Goal: Information Seeking & Learning: Learn about a topic

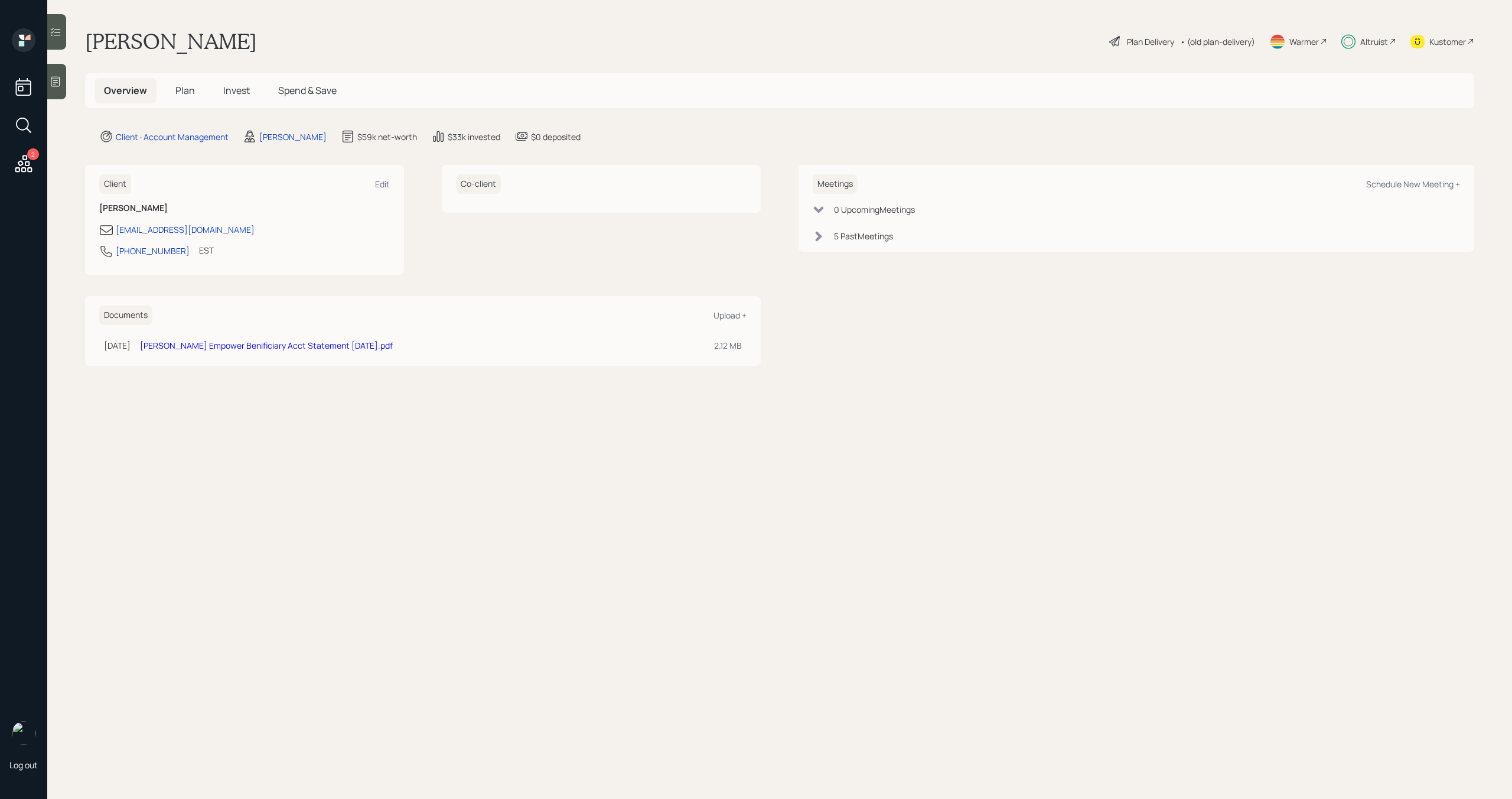
click at [242, 88] on span "Invest" at bounding box center [236, 90] width 27 height 13
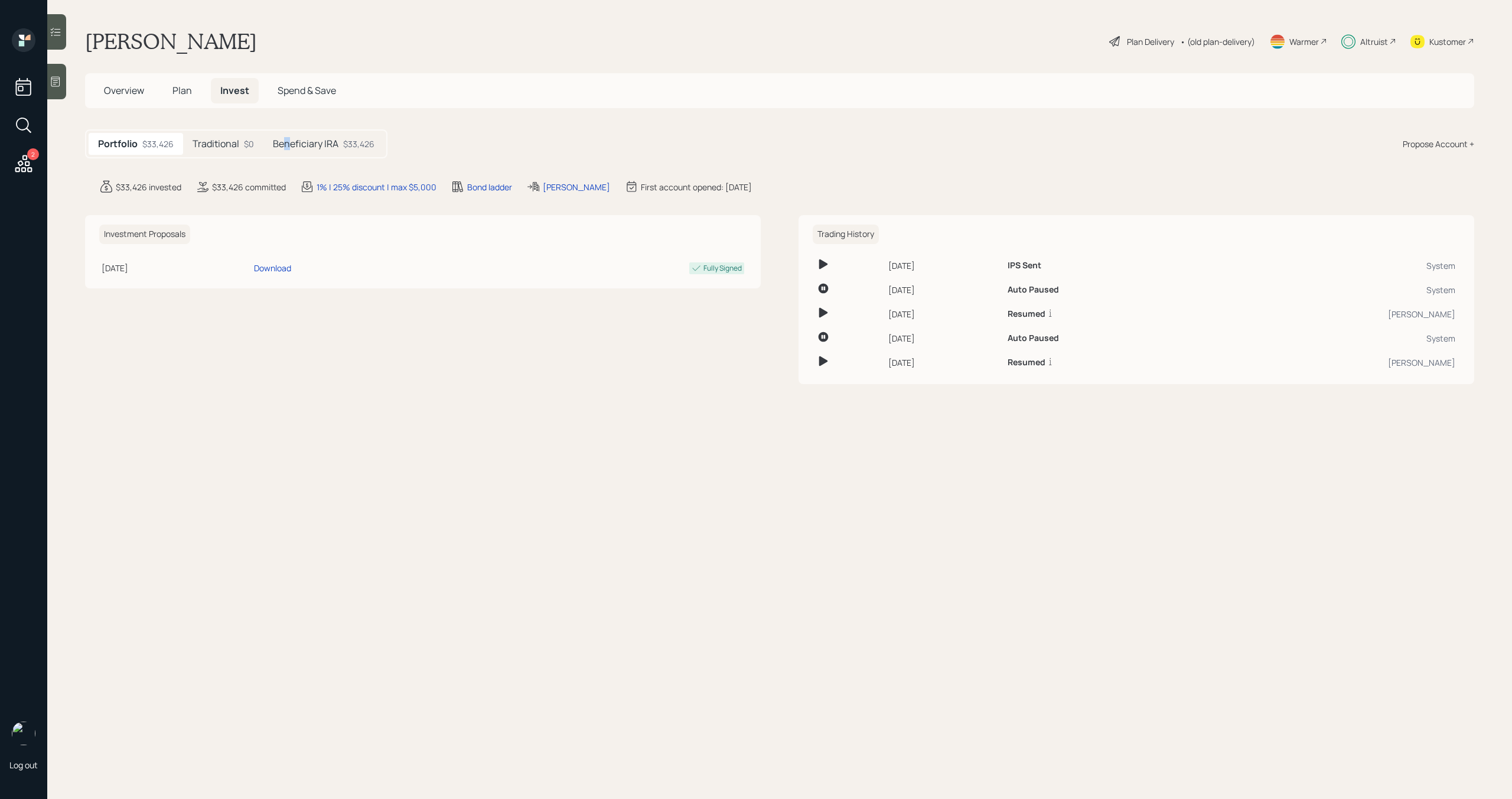
click at [286, 149] on h5 "Beneficiary IRA" at bounding box center [305, 143] width 66 height 11
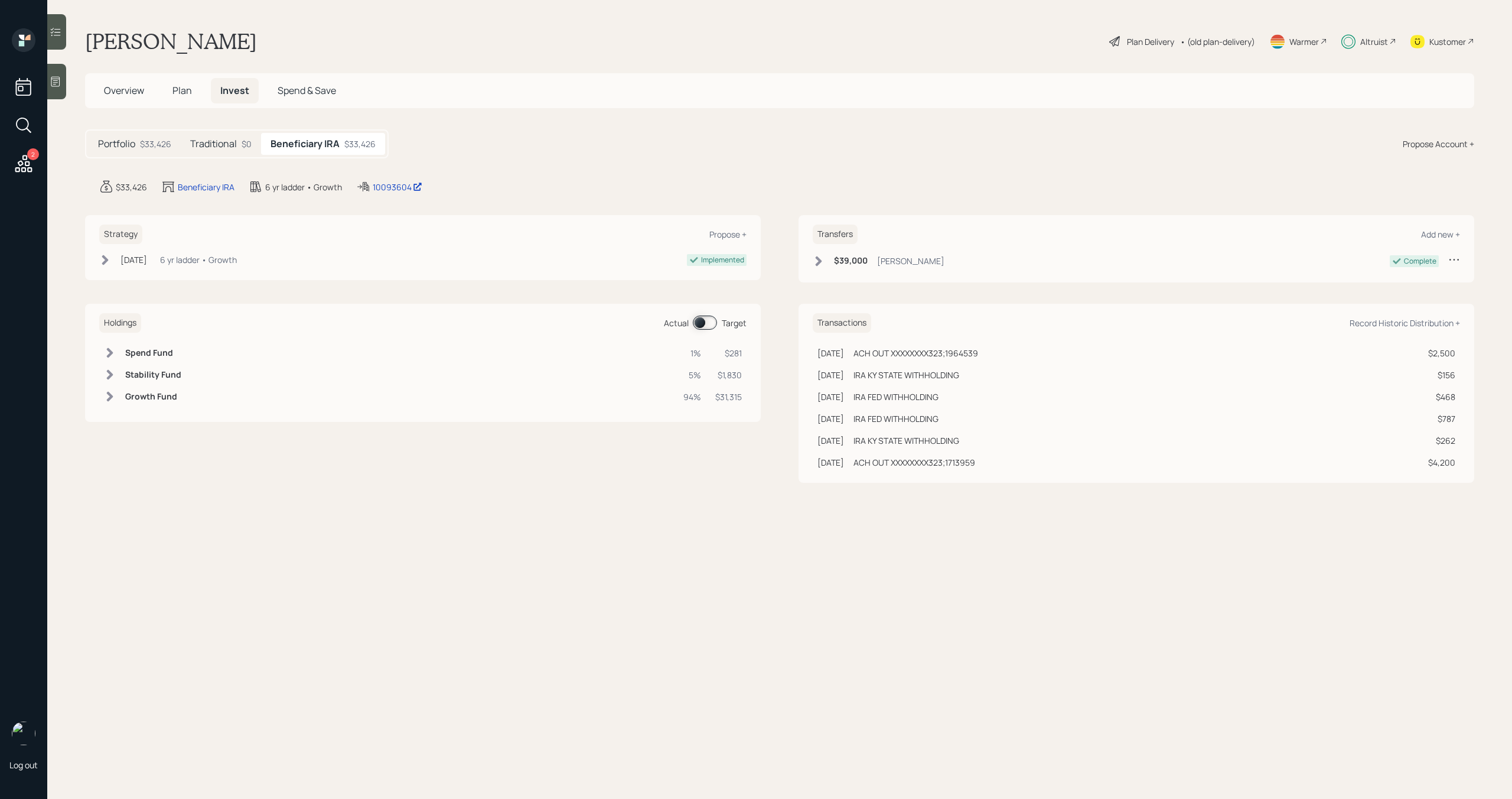
click at [224, 147] on h5 "Traditional" at bounding box center [213, 143] width 46 height 11
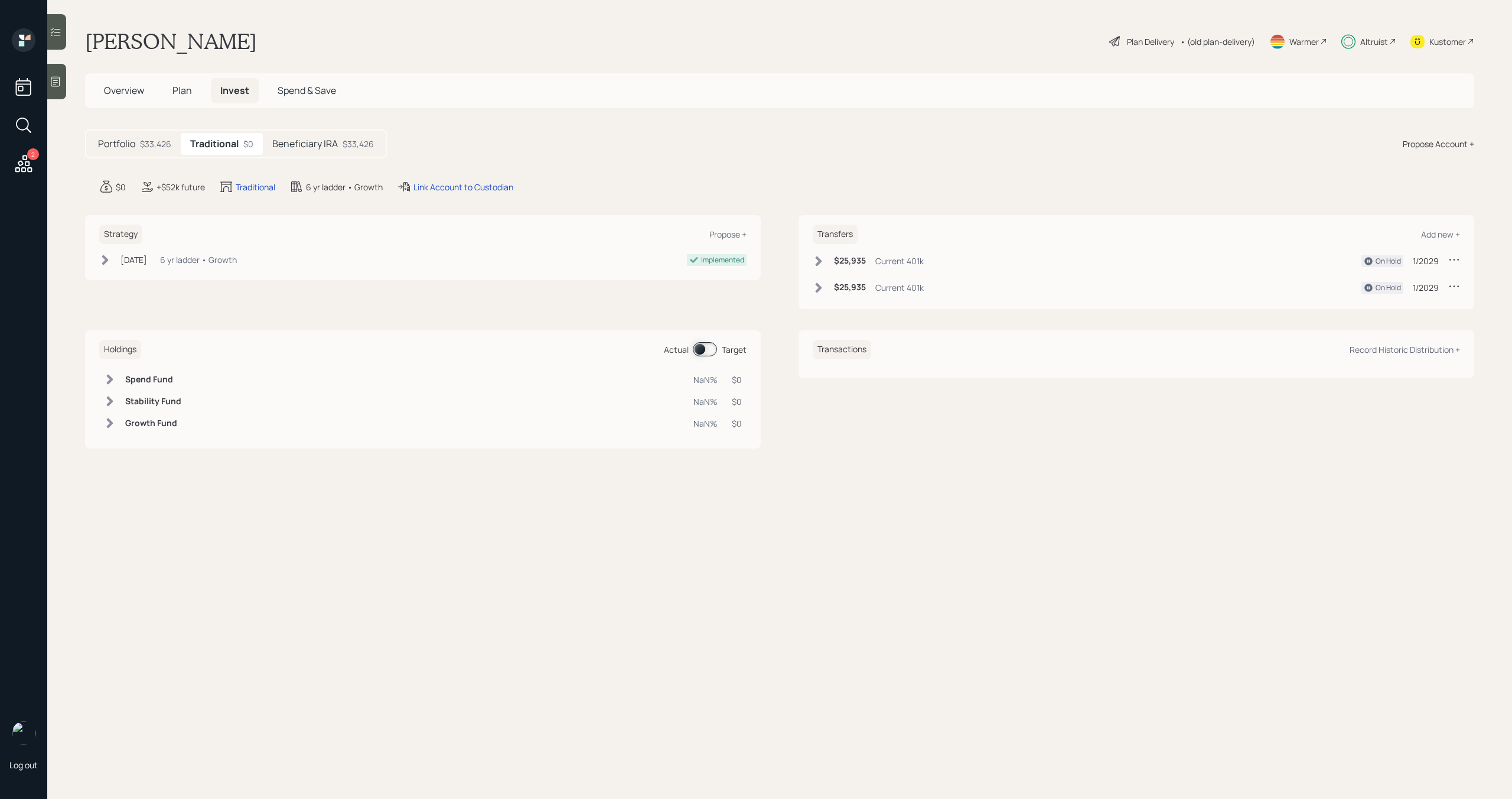
click at [295, 147] on h5 "Beneficiary IRA" at bounding box center [305, 143] width 66 height 11
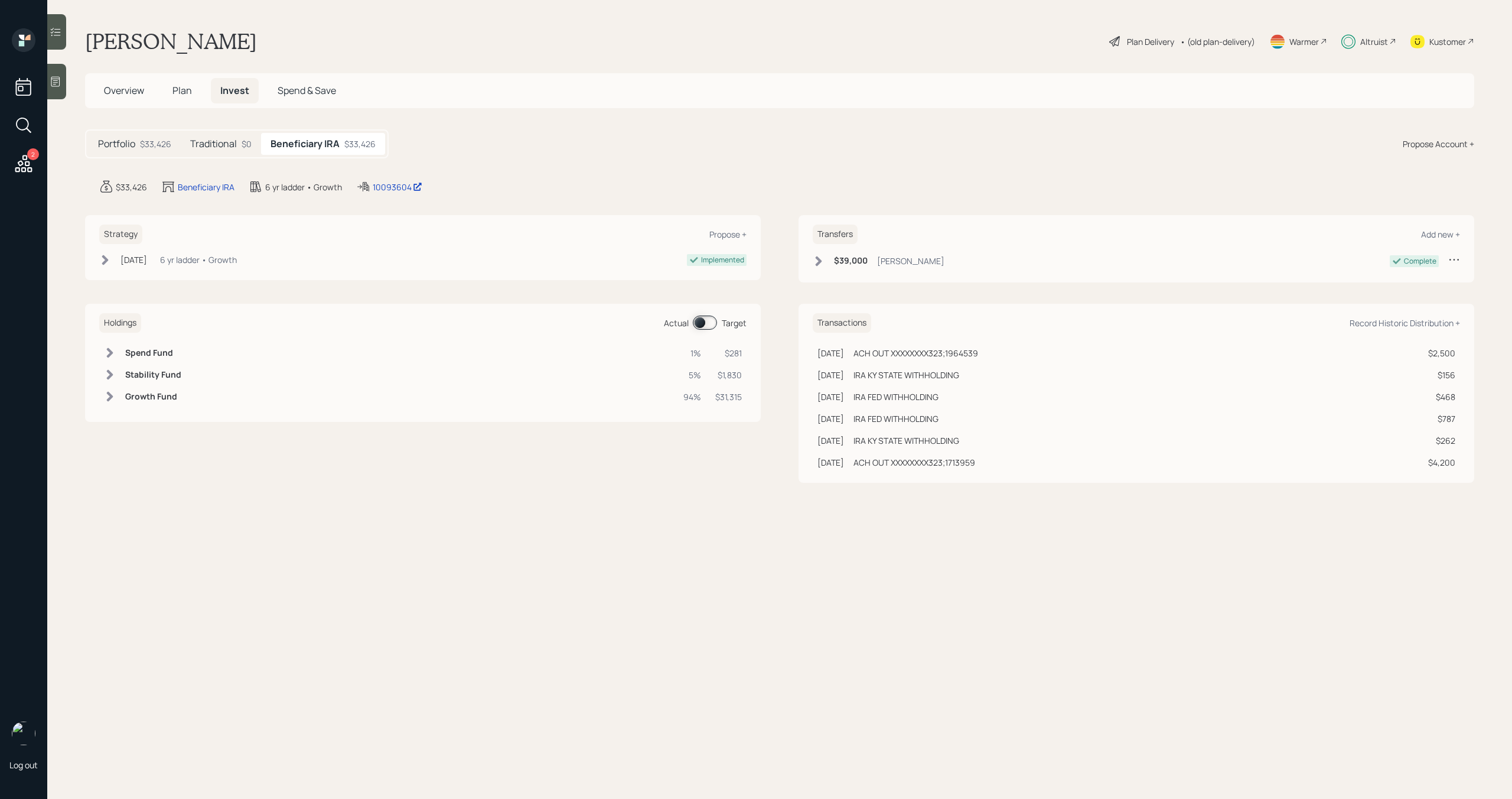
click at [711, 324] on span at bounding box center [705, 322] width 24 height 14
click at [1381, 41] on div "Altruist" at bounding box center [1374, 41] width 28 height 13
